Goal: Task Accomplishment & Management: Manage account settings

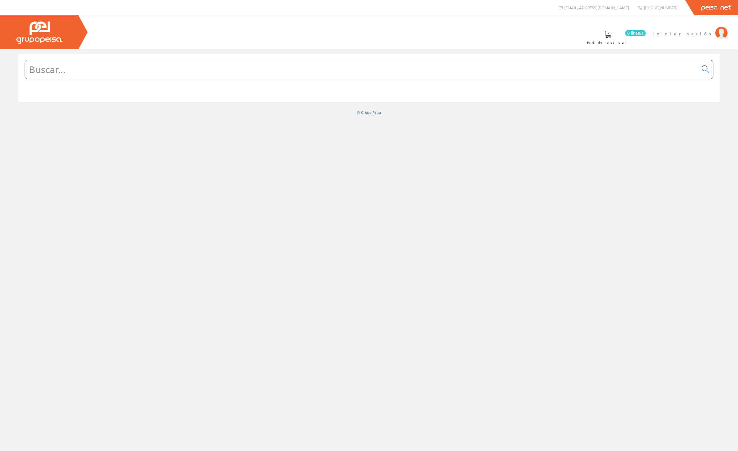
click at [694, 36] on span "Iniciar sesión" at bounding box center [683, 33] width 60 height 6
click at [670, 31] on span "ELECTRICIDAD INMEGA S.L" at bounding box center [665, 33] width 94 height 6
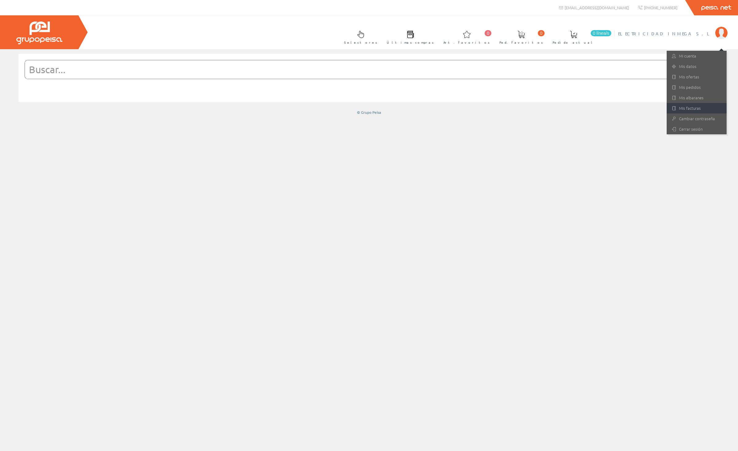
click at [696, 108] on link "Mis facturas" at bounding box center [697, 108] width 60 height 10
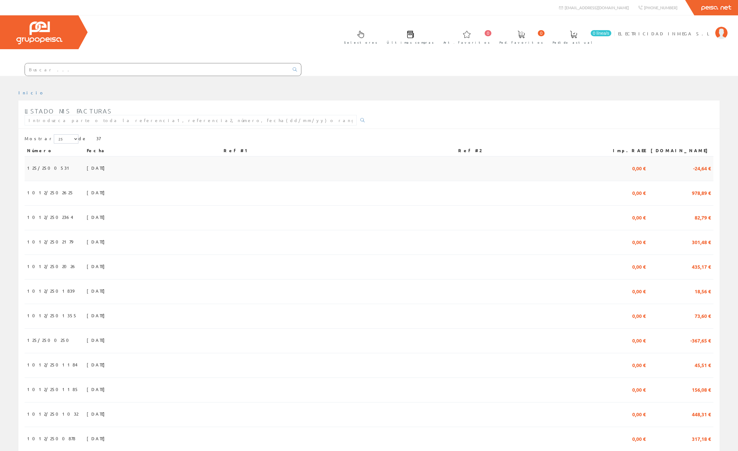
click at [170, 157] on td "15/09/2025" at bounding box center [152, 169] width 137 height 25
click at [700, 187] on span "978,89 €" at bounding box center [701, 192] width 19 height 10
click at [707, 163] on span "-24,64 €" at bounding box center [702, 168] width 18 height 10
